Goal: Check status: Check status

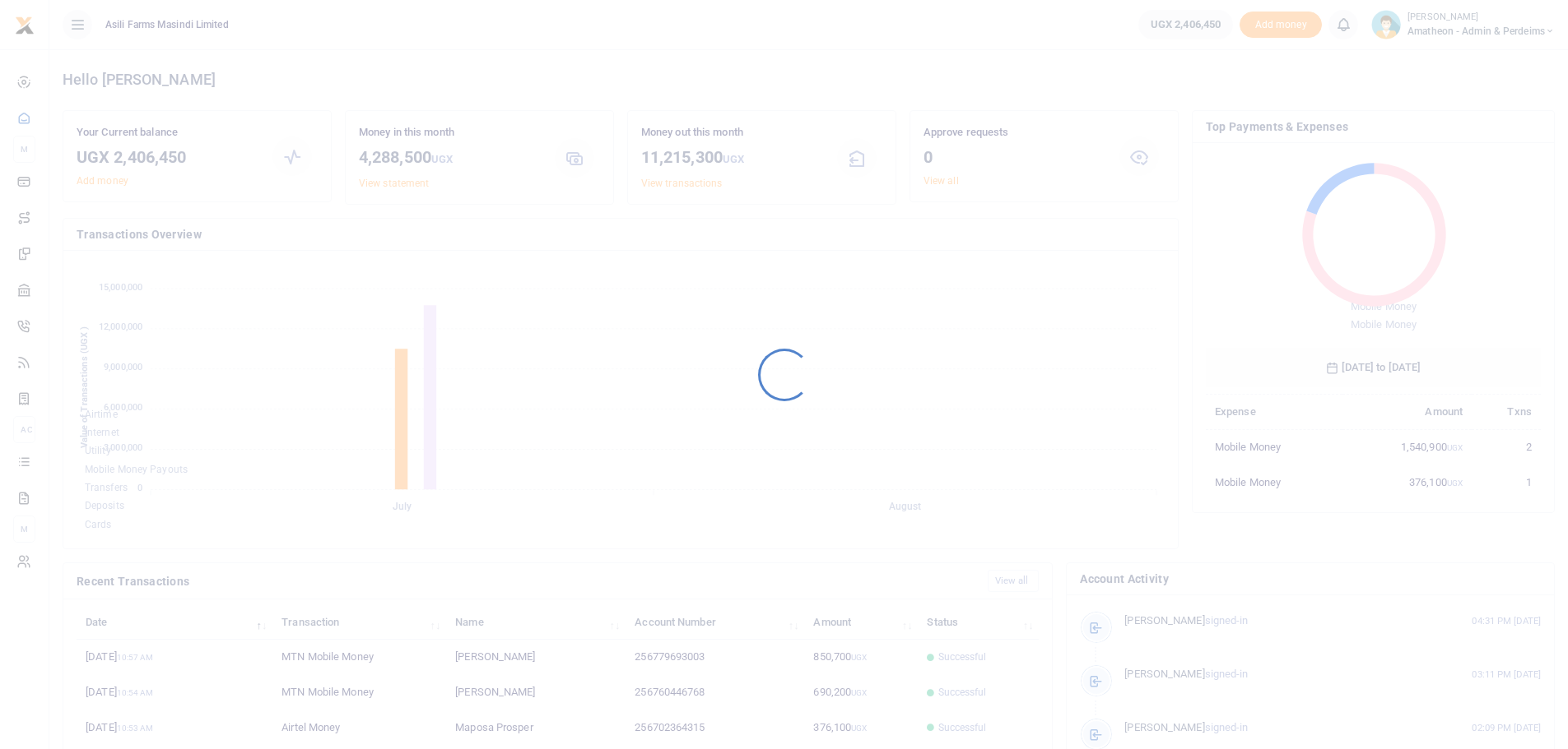
scroll to position [219, 323]
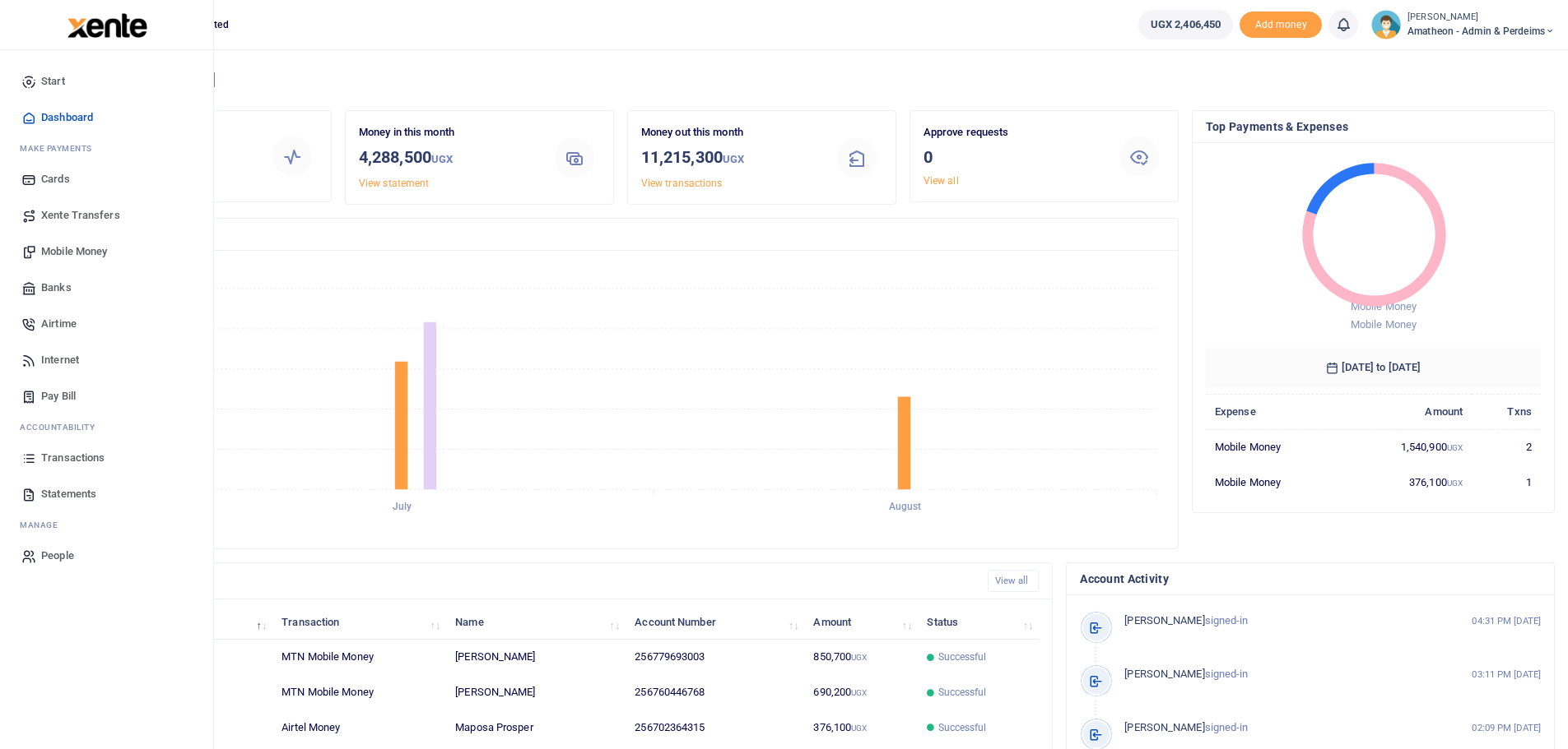
click at [79, 457] on span "Transactions" at bounding box center [72, 458] width 63 height 17
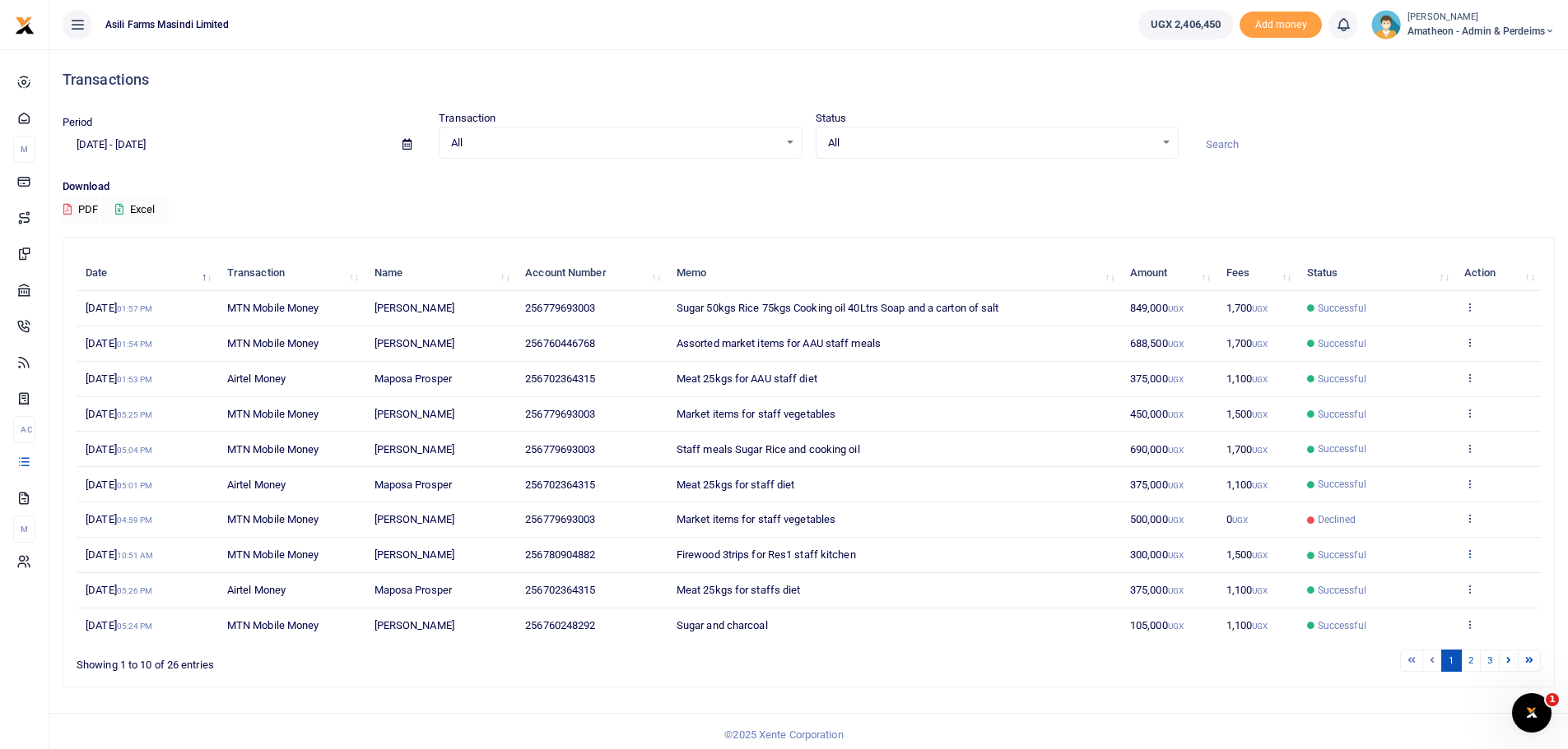
click at [1471, 555] on icon at bounding box center [1468, 554] width 10 height 11
click at [1387, 583] on link "View details" at bounding box center [1408, 581] width 130 height 23
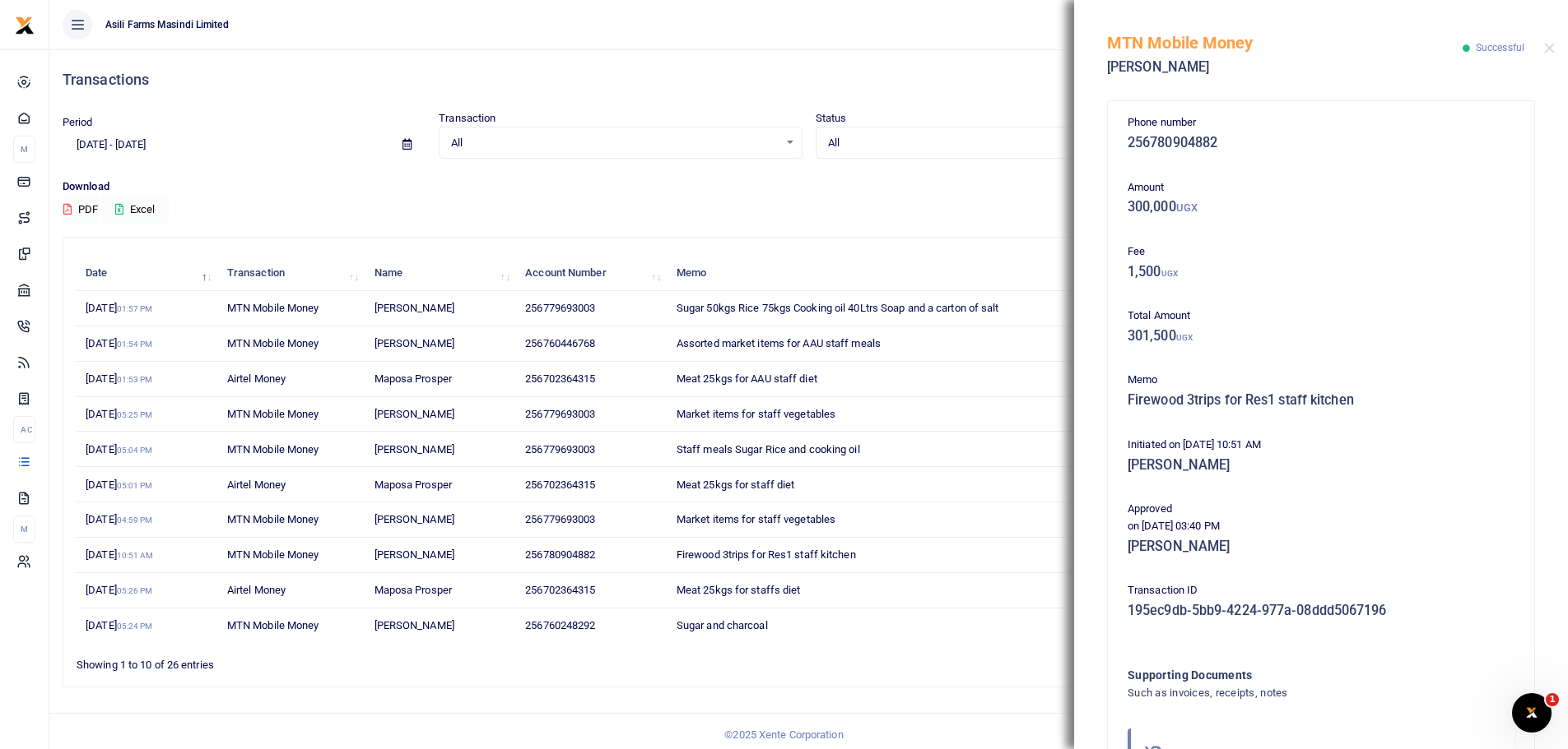
scroll to position [125, 0]
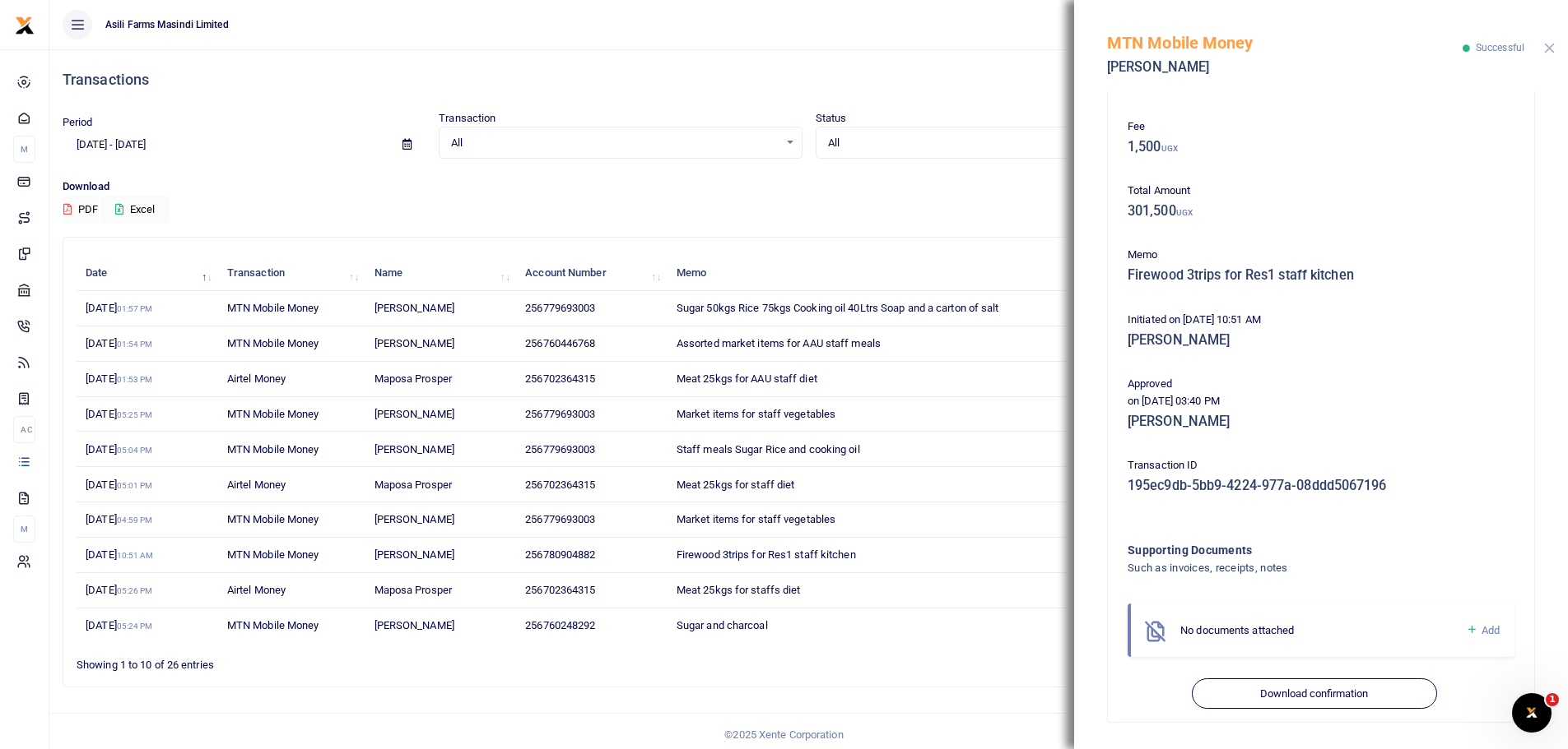
click at [1549, 46] on button "Close" at bounding box center [1548, 48] width 10 height 10
